Goal: Task Accomplishment & Management: Use online tool/utility

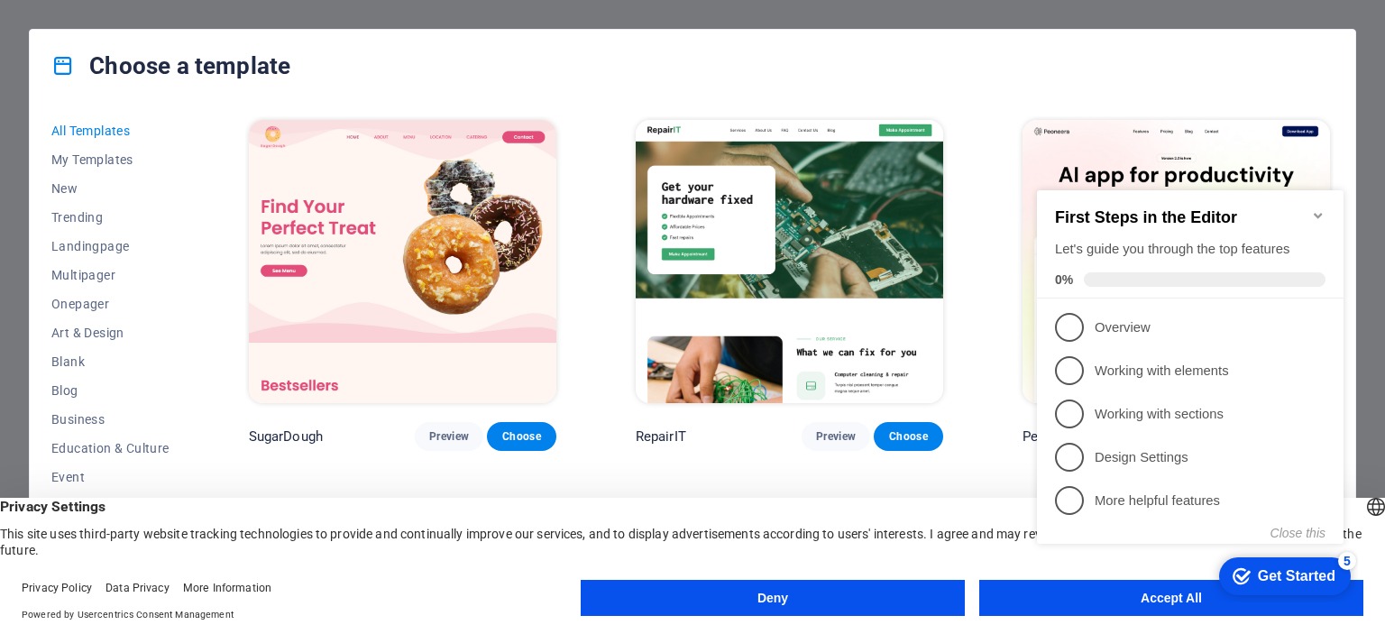
click at [1321, 198] on div "First Steps in the Editor Let's guide you through the top features 0%" at bounding box center [1190, 244] width 307 height 108
click at [1320, 208] on icon "Minimize checklist" at bounding box center [1318, 215] width 14 height 14
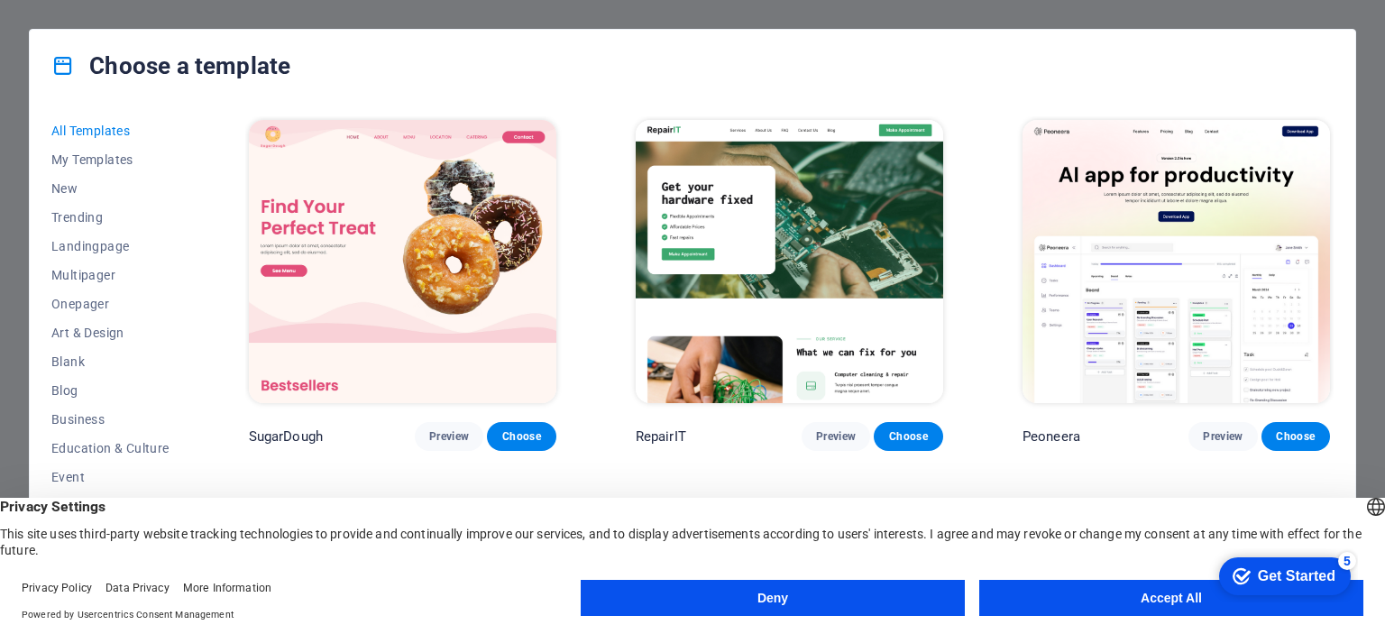
scroll to position [90, 0]
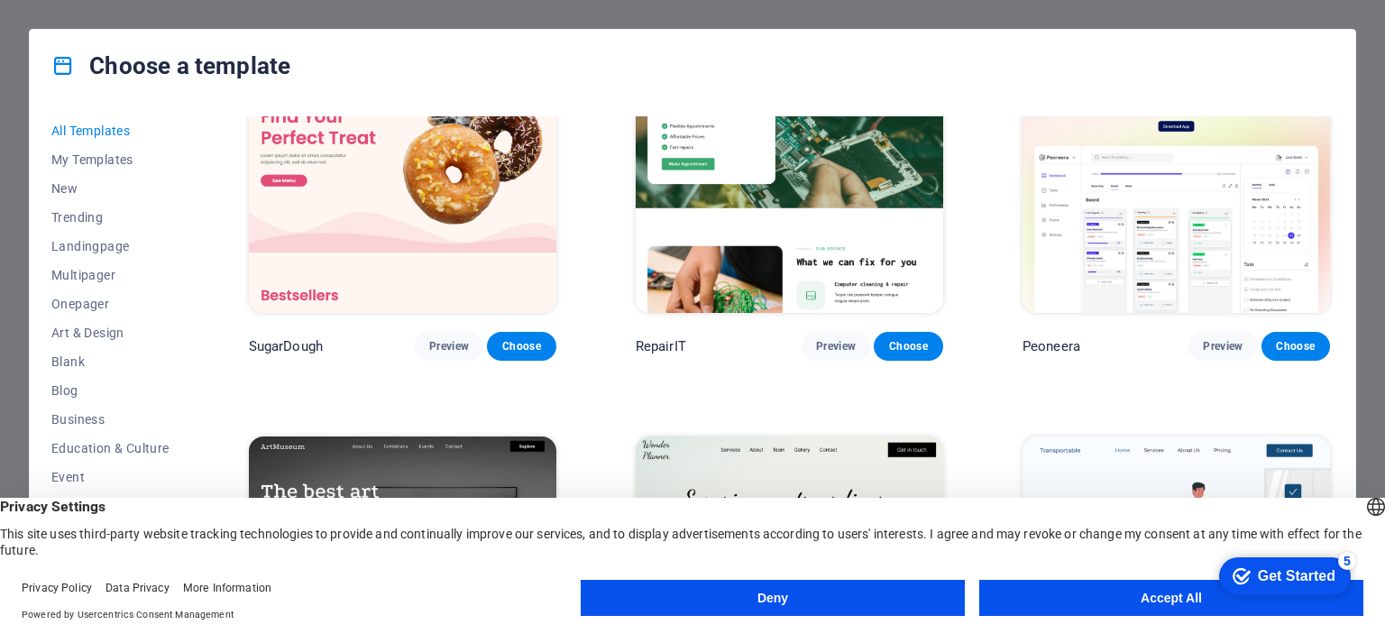
click at [1099, 594] on button "Accept All" at bounding box center [1172, 598] width 384 height 36
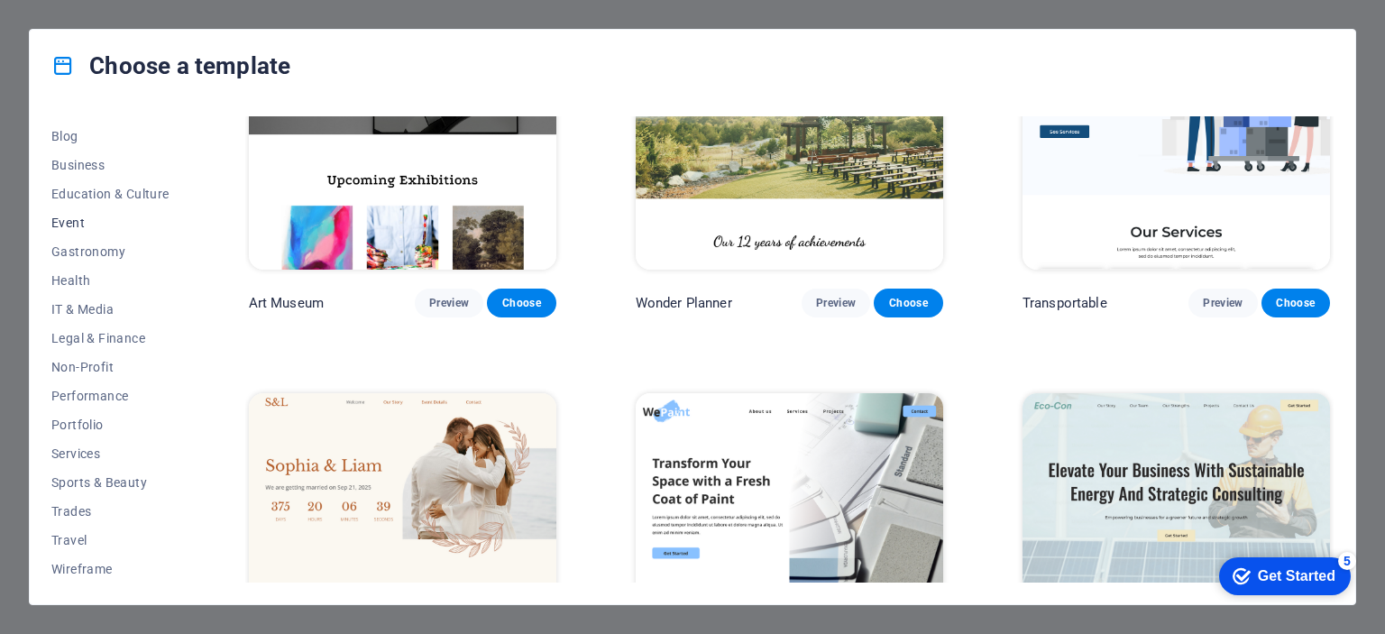
scroll to position [0, 0]
click at [99, 185] on span "New" at bounding box center [110, 188] width 118 height 14
click at [85, 161] on span "My Templates" at bounding box center [110, 159] width 118 height 14
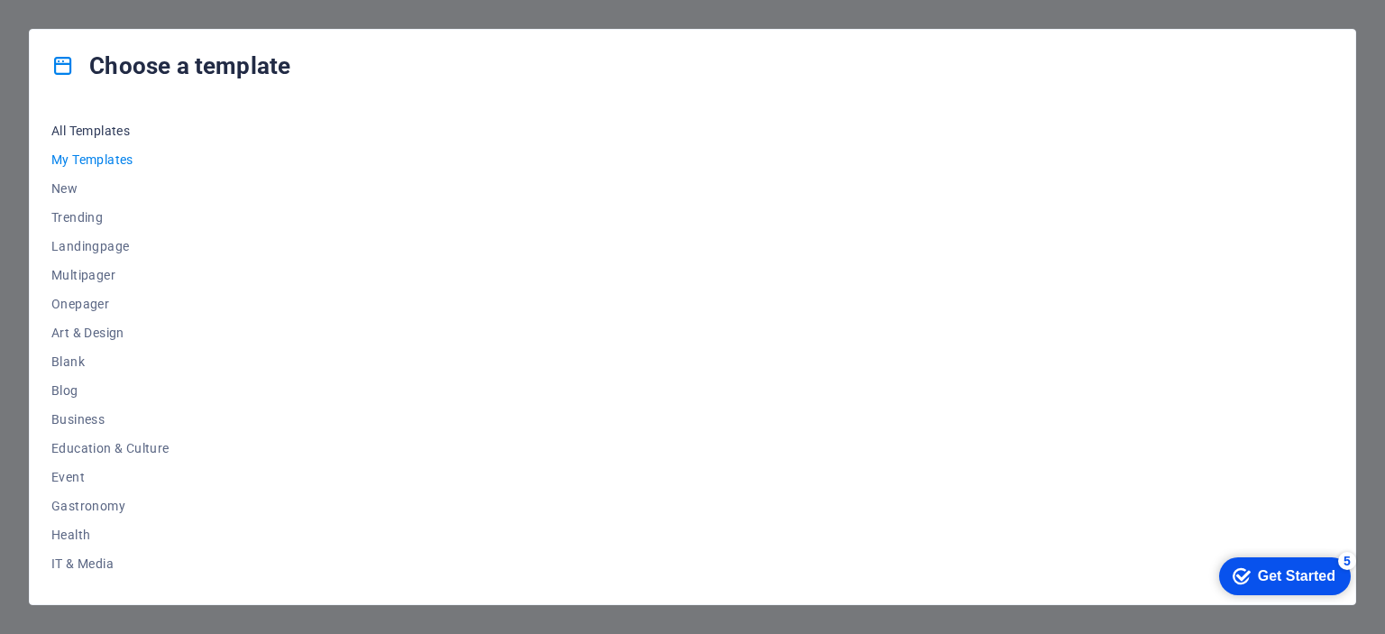
click at [99, 135] on span "All Templates" at bounding box center [110, 131] width 118 height 14
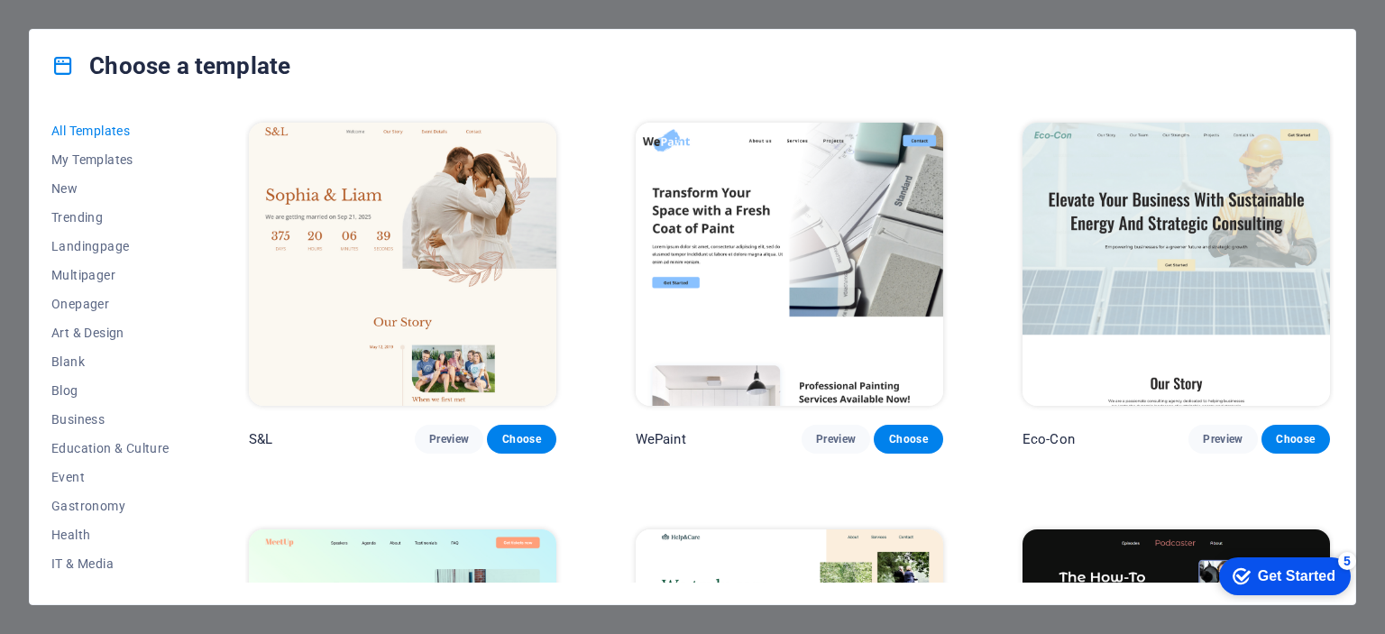
scroll to position [1353, 0]
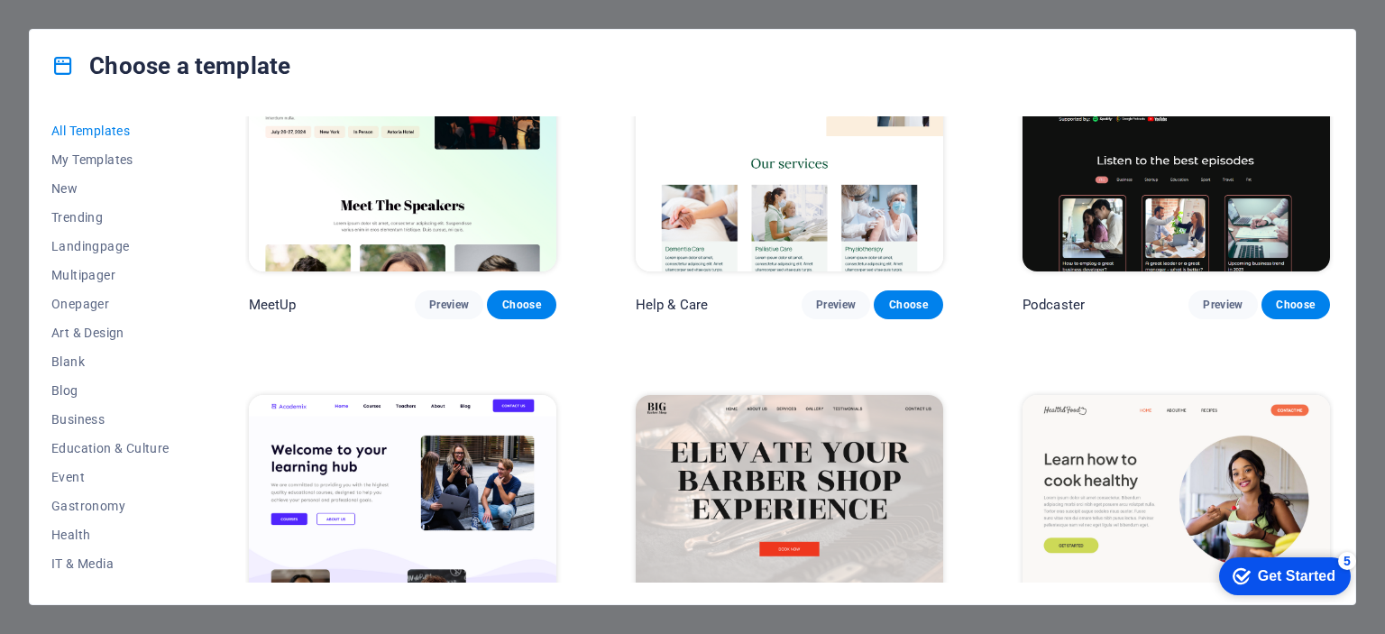
click at [1284, 569] on div "Get Started" at bounding box center [1297, 576] width 78 height 16
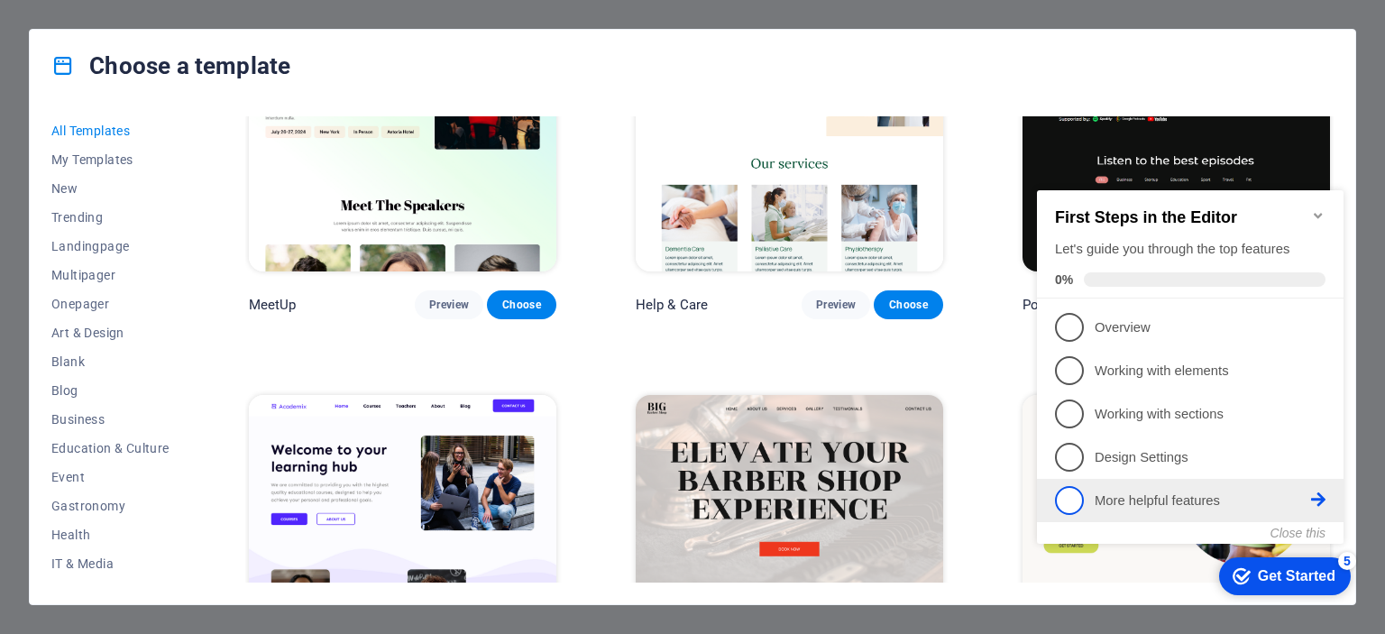
click at [1161, 492] on p "More helpful features - incomplete" at bounding box center [1203, 501] width 216 height 19
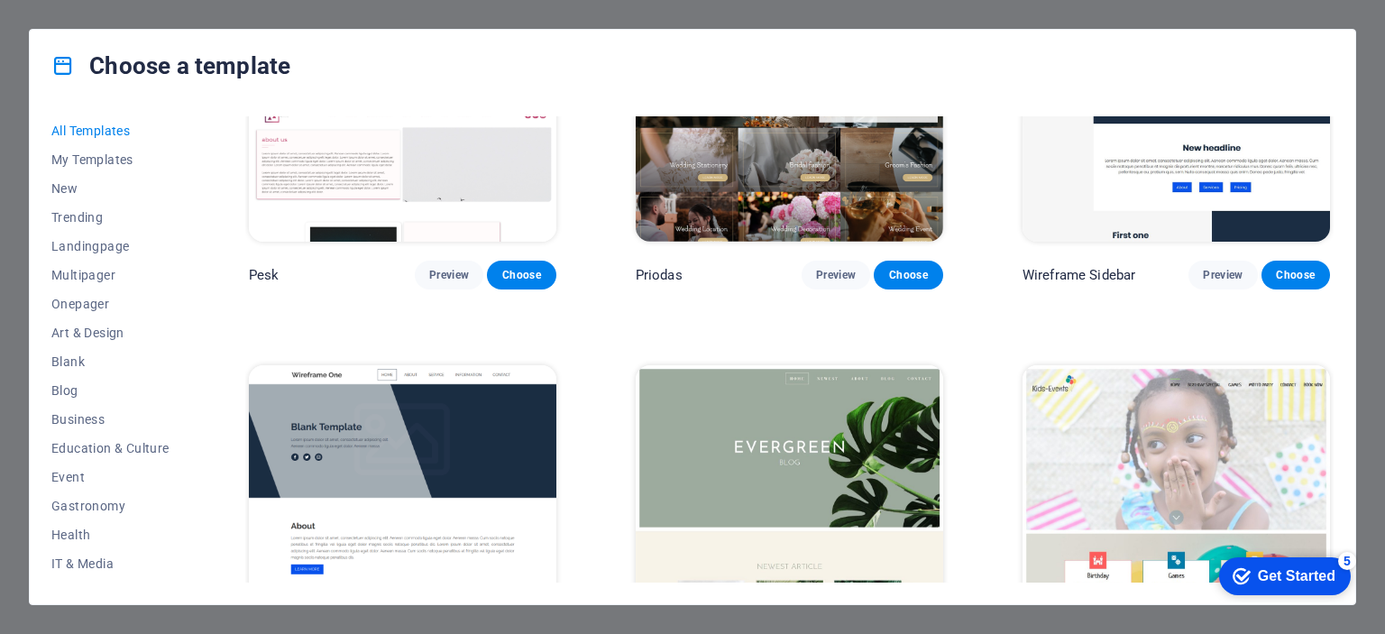
scroll to position [6855, 0]
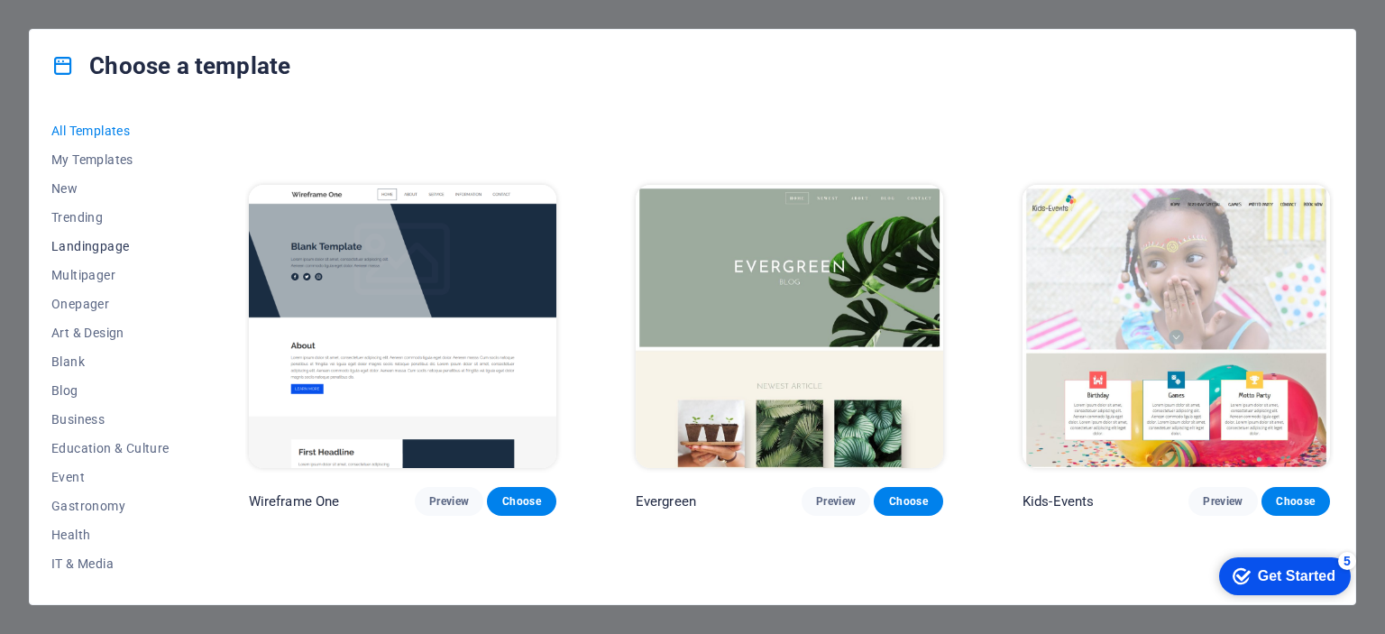
click at [72, 248] on span "Landingpage" at bounding box center [110, 246] width 118 height 14
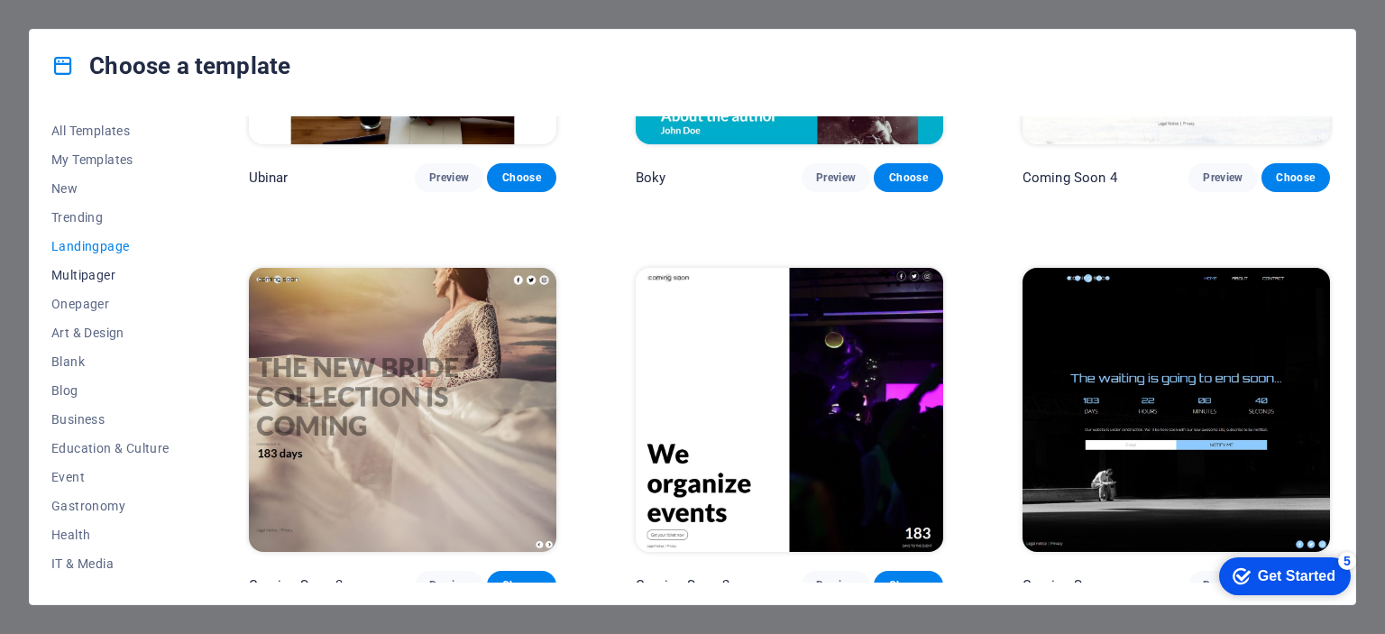
click at [78, 277] on span "Multipager" at bounding box center [110, 275] width 118 height 14
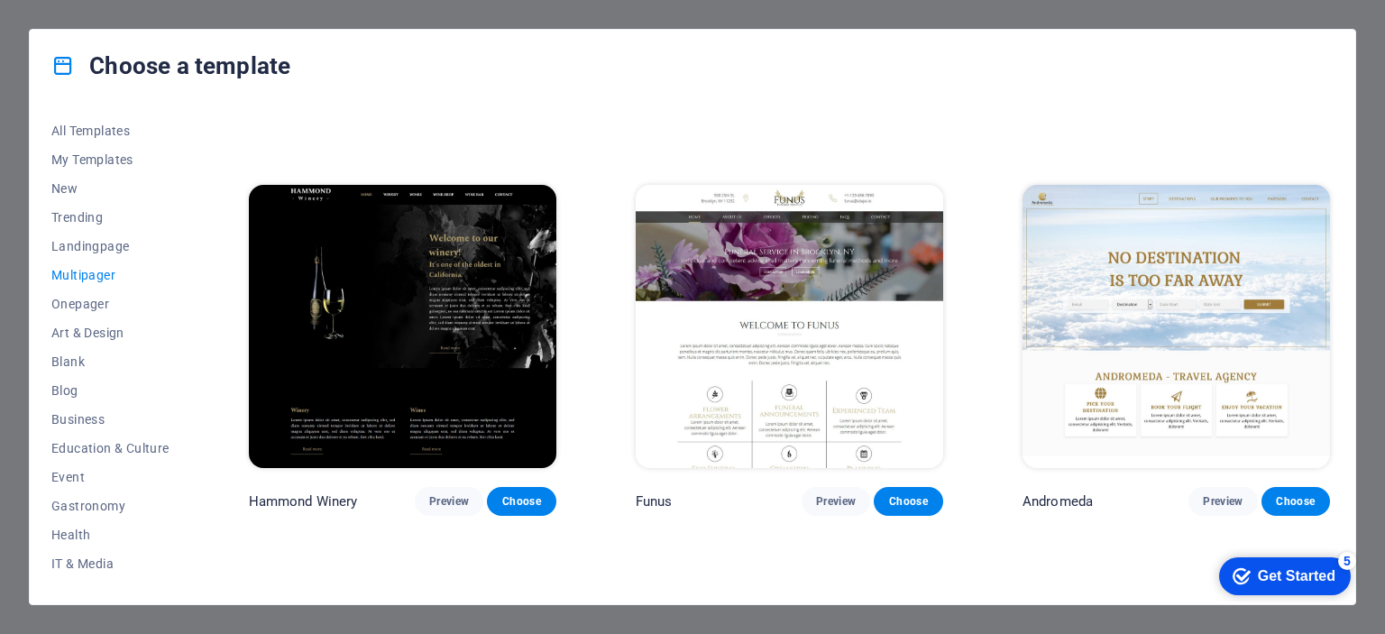
scroll to position [254, 0]
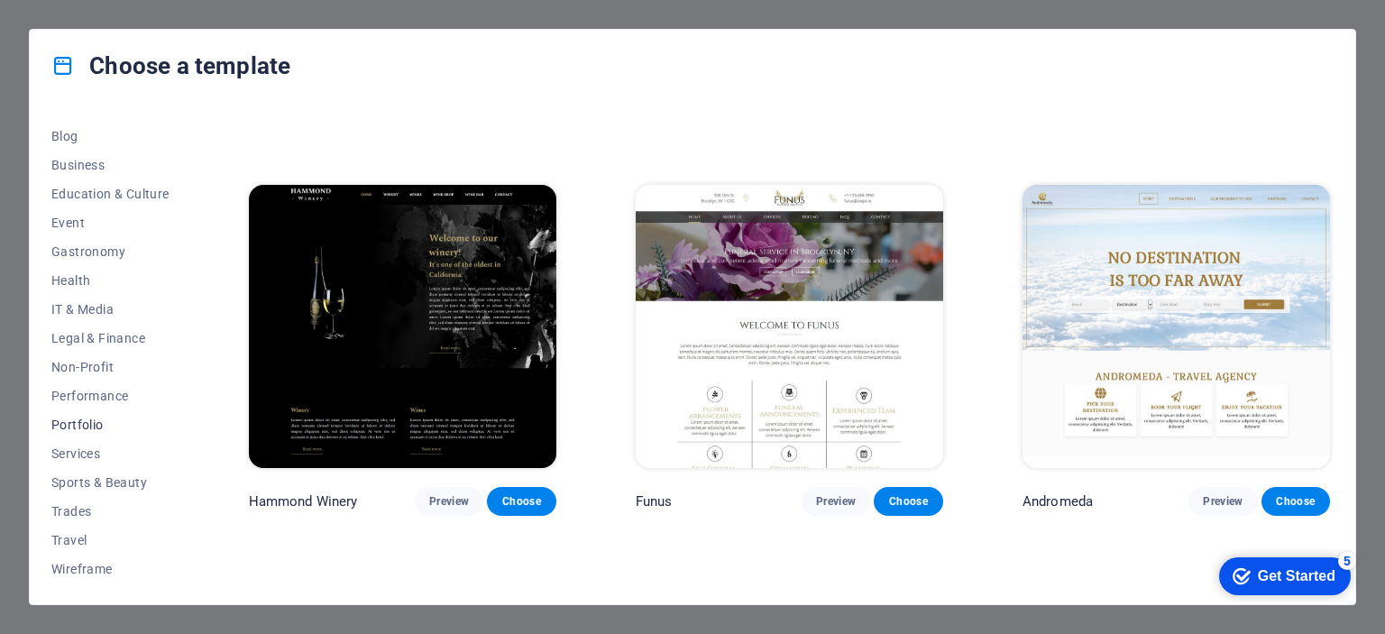
click at [90, 418] on span "Portfolio" at bounding box center [110, 425] width 118 height 14
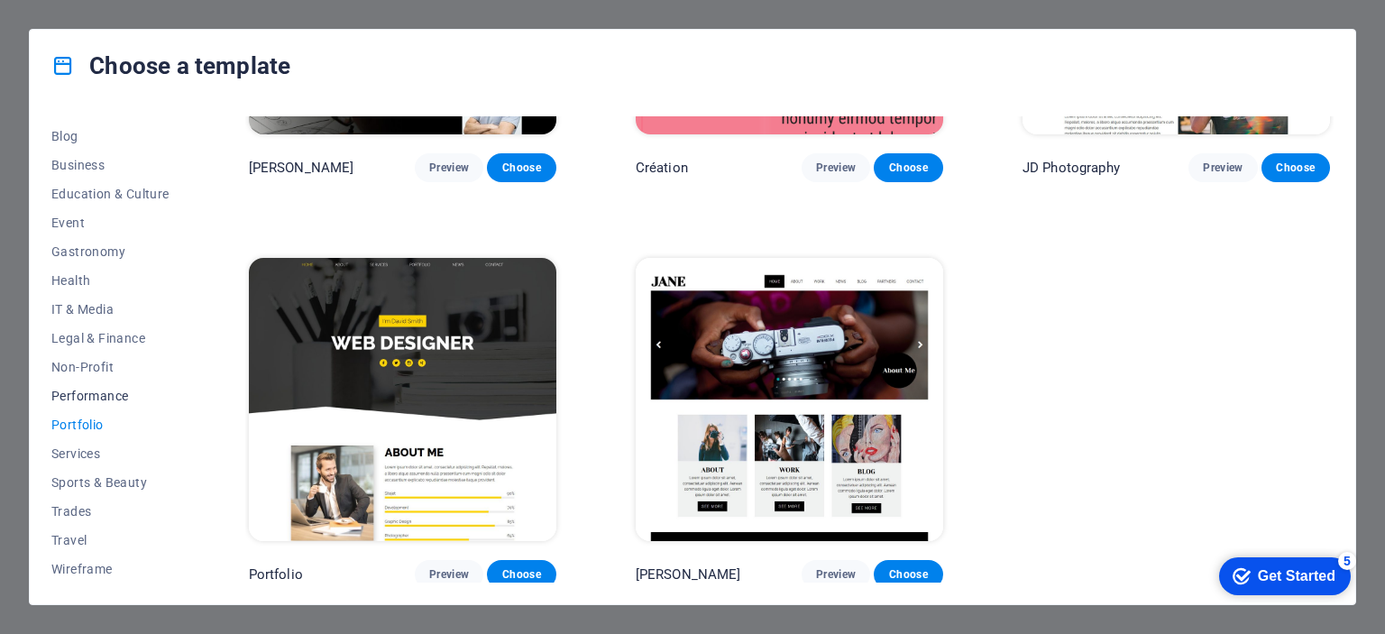
click at [90, 393] on span "Performance" at bounding box center [110, 396] width 118 height 14
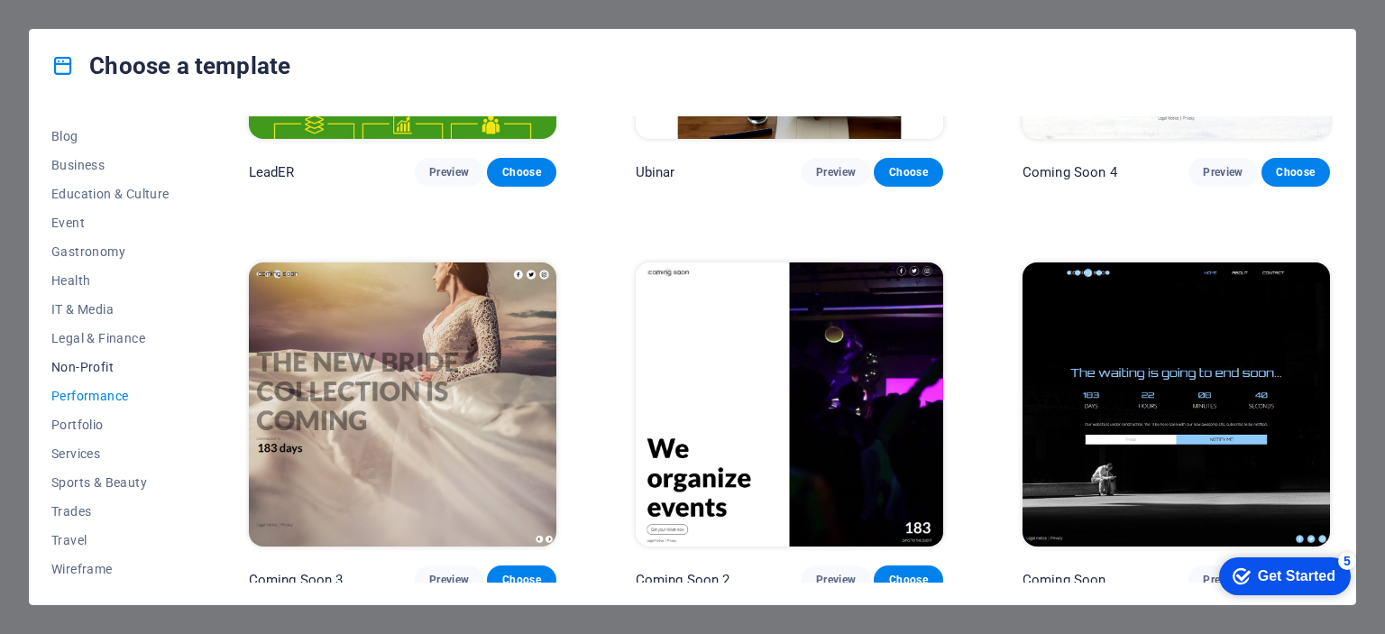
click at [87, 364] on span "Non-Profit" at bounding box center [110, 367] width 118 height 14
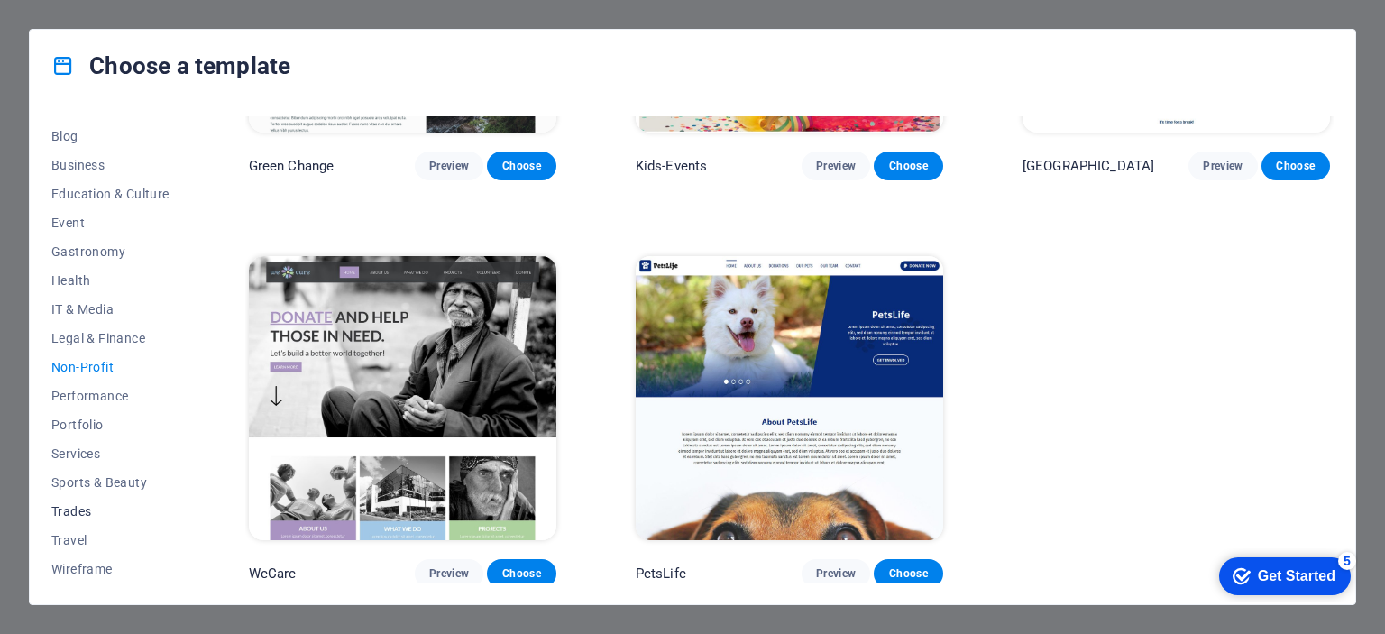
click at [91, 501] on button "Trades" at bounding box center [110, 511] width 118 height 29
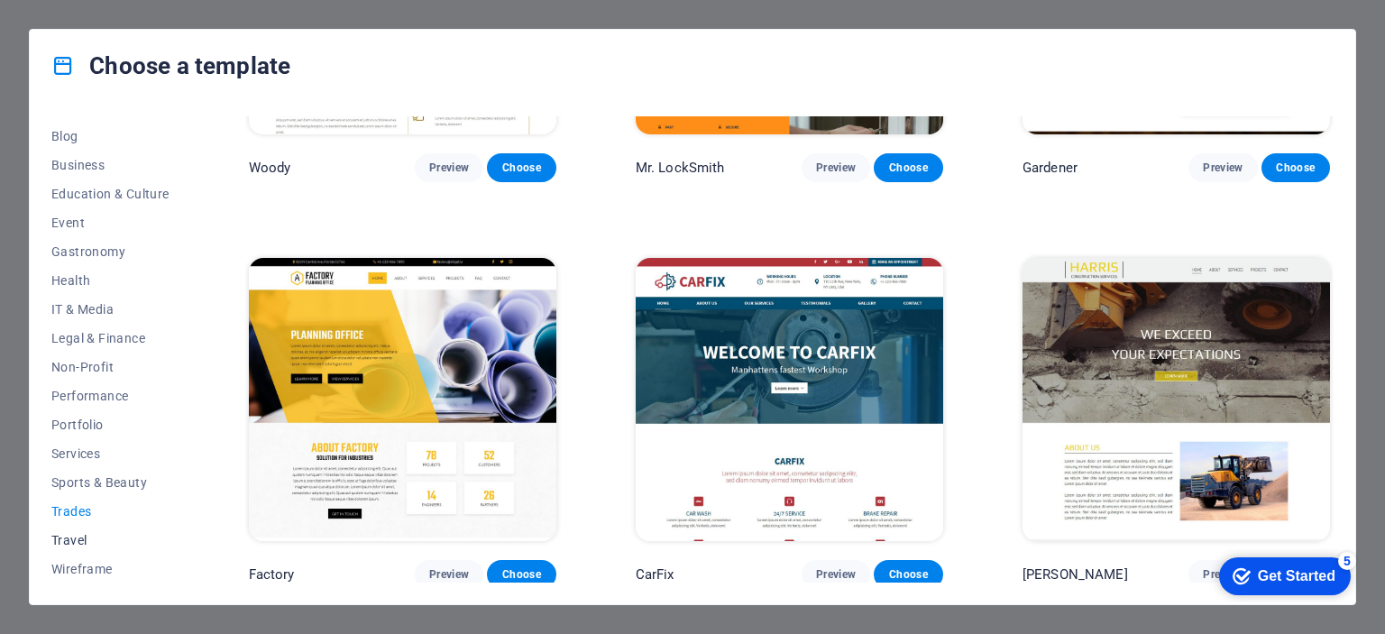
click at [85, 538] on span "Travel" at bounding box center [110, 540] width 118 height 14
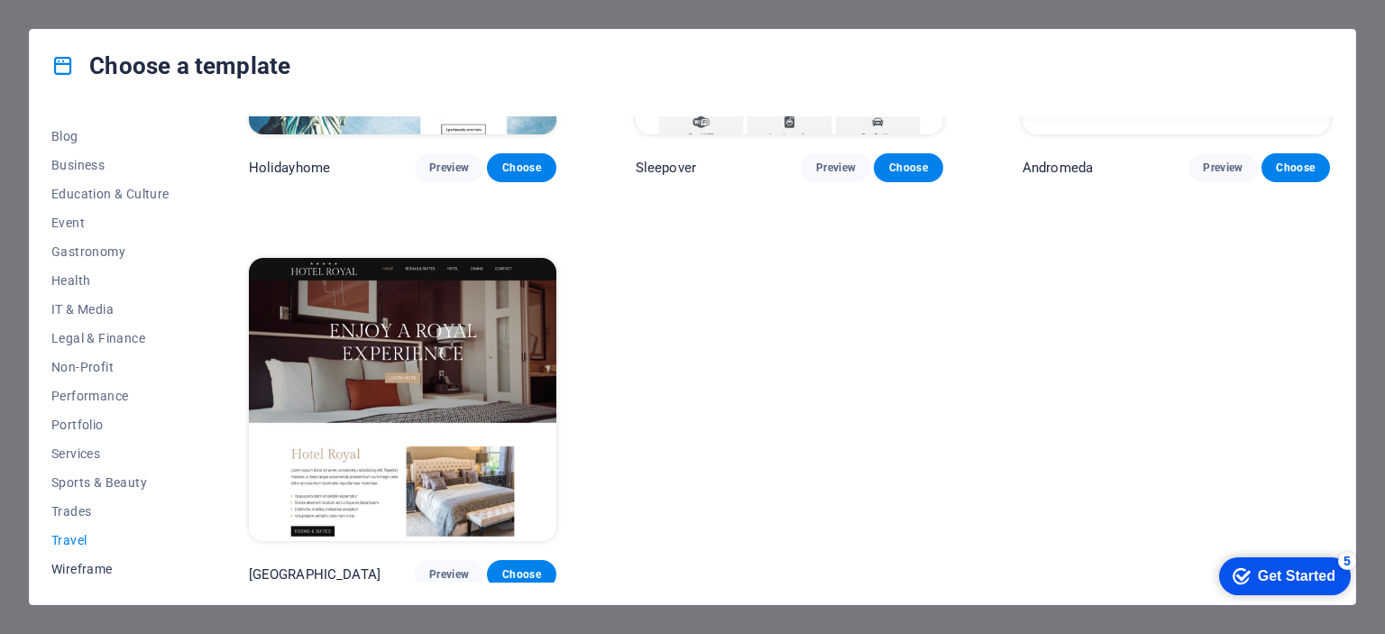
click at [87, 563] on span "Wireframe" at bounding box center [110, 569] width 118 height 14
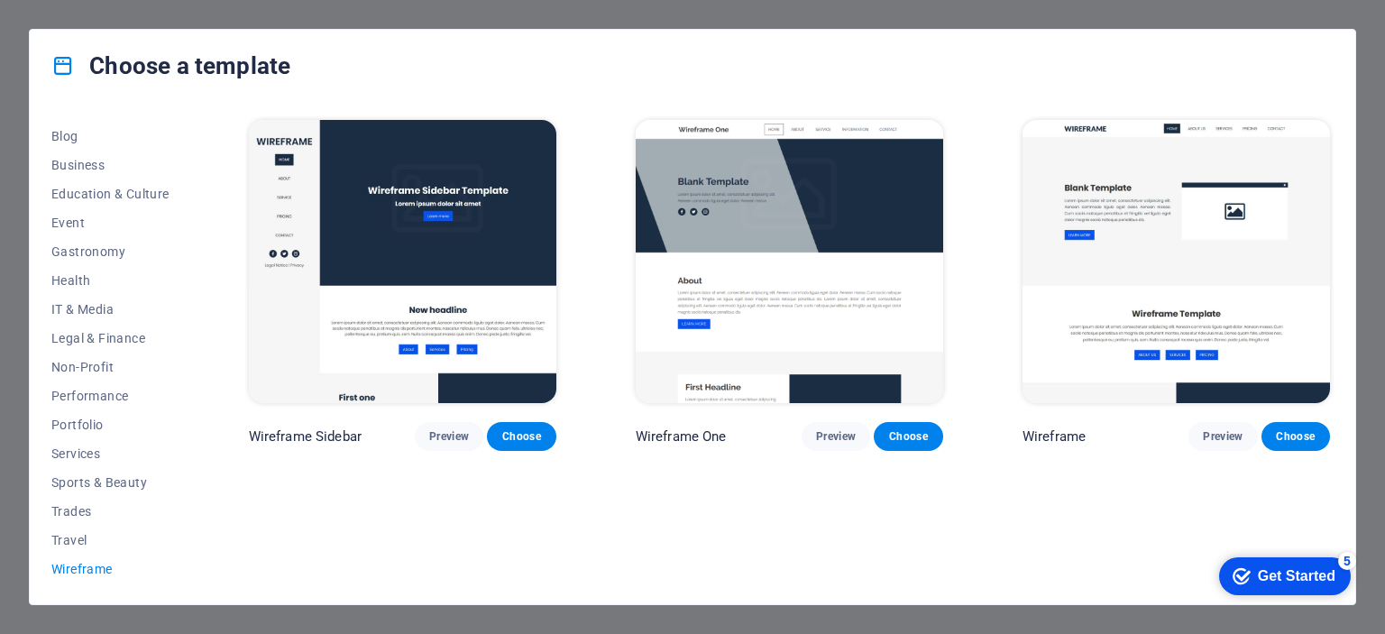
scroll to position [0, 0]
click at [1360, 389] on div "Choose a template All Templates My Templates New Trending Landingpage Multipage…" at bounding box center [692, 317] width 1385 height 634
click at [1371, 389] on div "Choose a template All Templates My Templates New Trending Landingpage Multipage…" at bounding box center [692, 317] width 1385 height 634
